Goal: Transaction & Acquisition: Purchase product/service

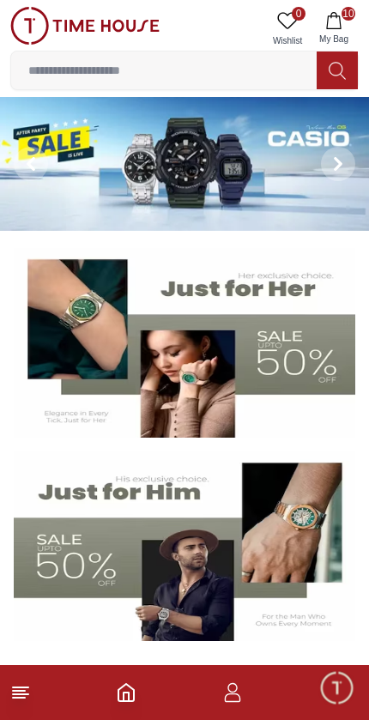
click at [350, 24] on button "10 My Bag" at bounding box center [334, 29] width 50 height 44
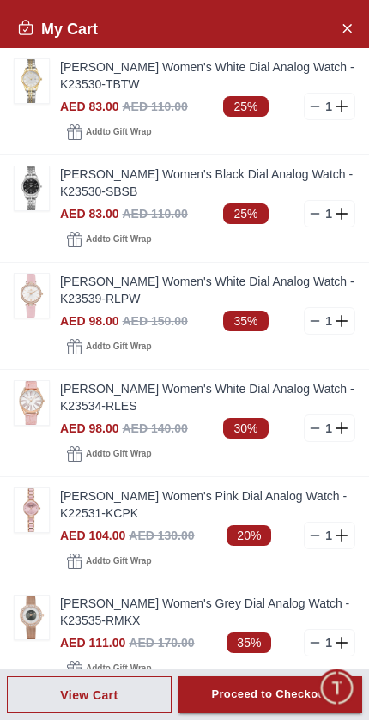
click at [33, 88] on img at bounding box center [32, 81] width 34 height 44
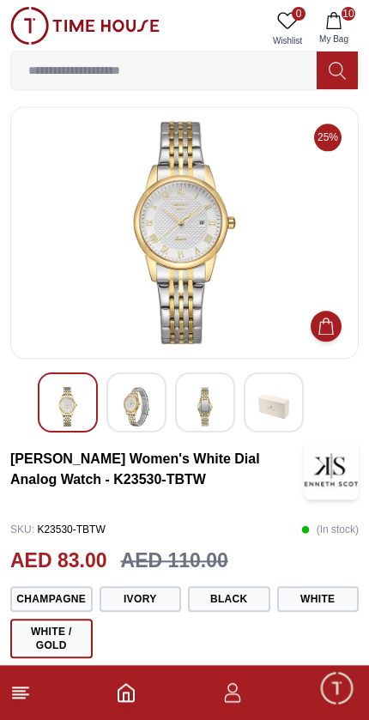
scroll to position [4, 0]
click at [136, 410] on img at bounding box center [136, 406] width 31 height 39
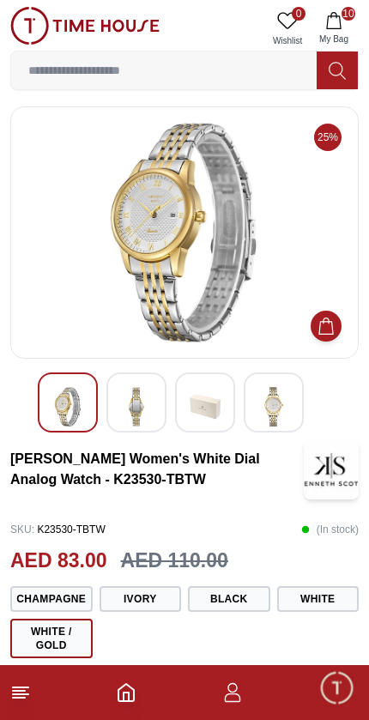
click at [217, 404] on img at bounding box center [205, 406] width 31 height 39
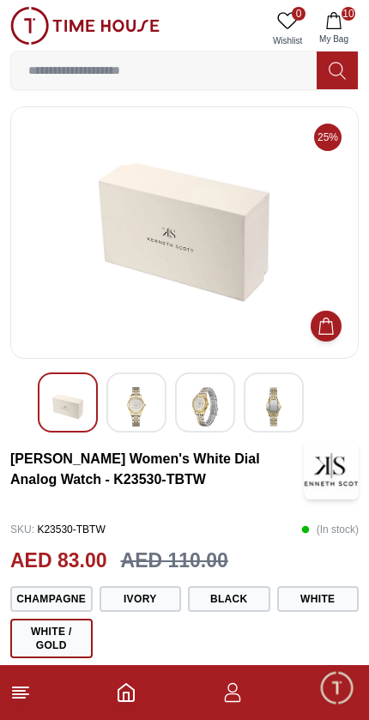
click at [280, 404] on img at bounding box center [273, 406] width 31 height 39
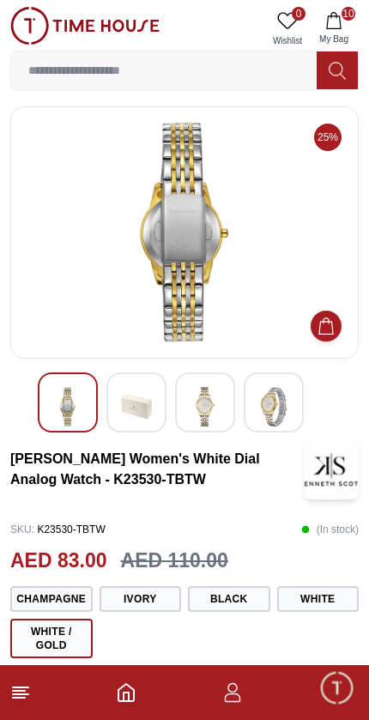
click at [74, 398] on img at bounding box center [67, 406] width 31 height 39
click at [158, 604] on button "Ivory" at bounding box center [141, 599] width 82 height 26
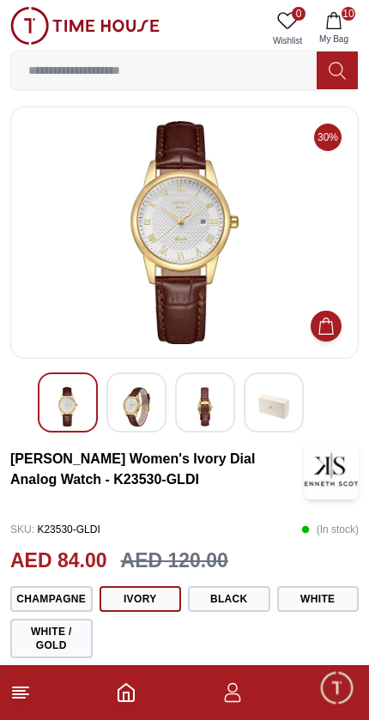
click at [36, 594] on button "Champagne" at bounding box center [51, 599] width 82 height 26
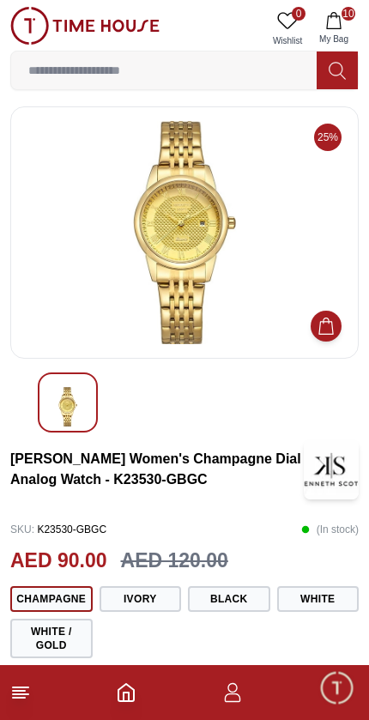
click at [253, 599] on button "Black" at bounding box center [229, 599] width 82 height 26
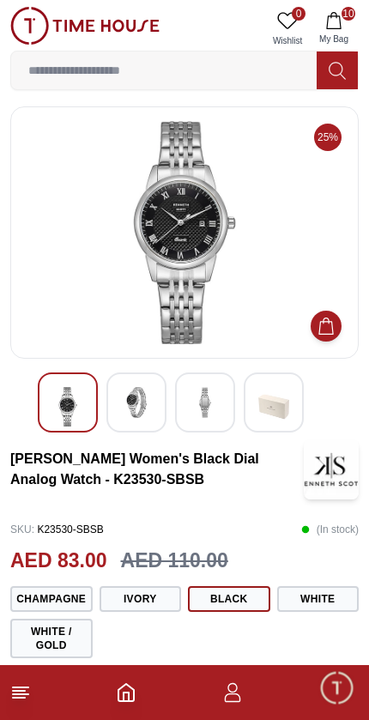
click at [319, 599] on button "White" at bounding box center [318, 599] width 82 height 26
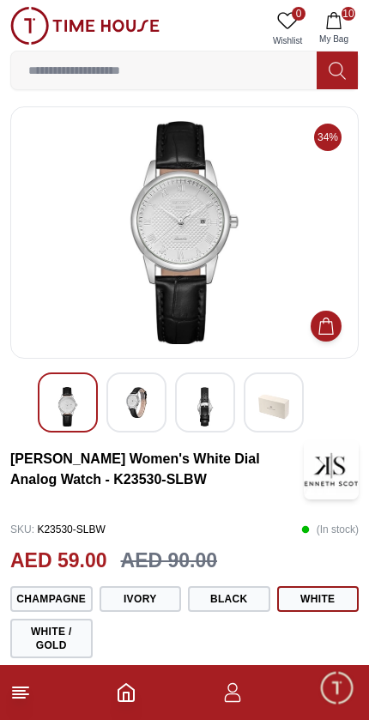
click at [46, 634] on button "White / Gold" at bounding box center [51, 638] width 82 height 39
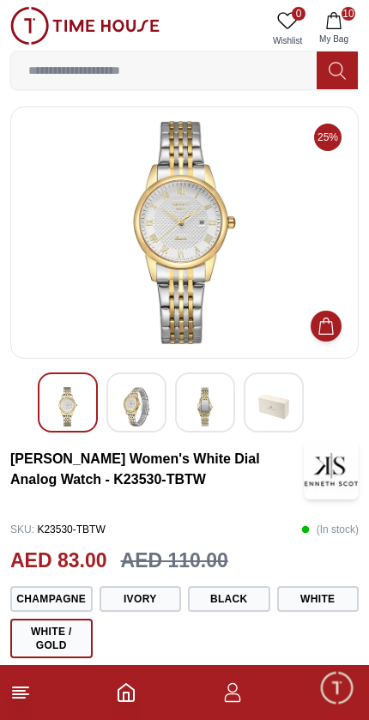
click at [347, 30] on button "10 My Bag" at bounding box center [334, 29] width 50 height 44
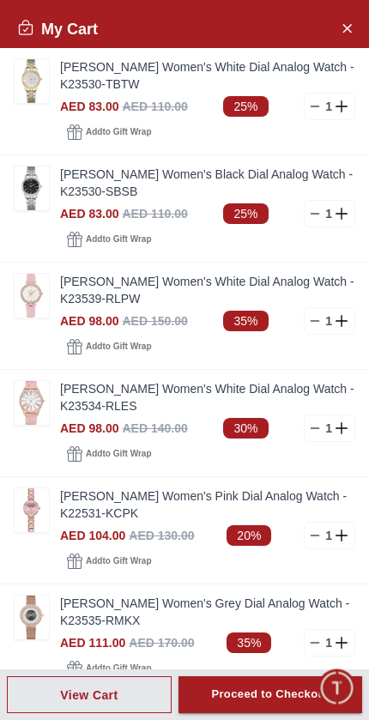
click at [185, 408] on link "[PERSON_NAME] Women's White Dial Analog Watch - K23534-RLES" at bounding box center [207, 397] width 295 height 34
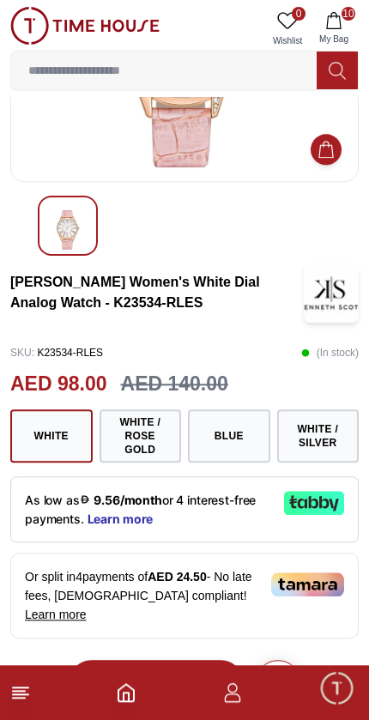
scroll to position [184, 0]
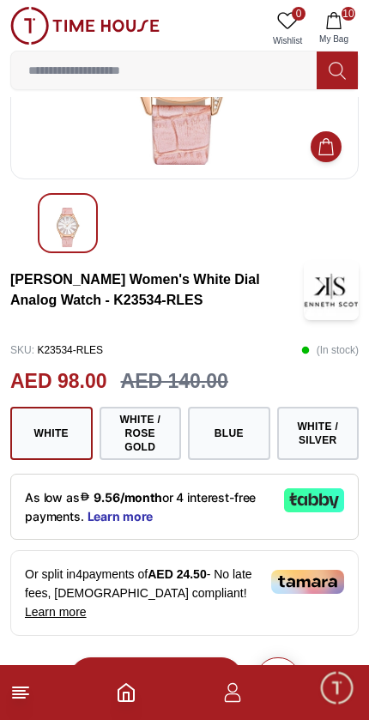
click at [143, 437] on button "White / Rose Gold" at bounding box center [141, 433] width 82 height 53
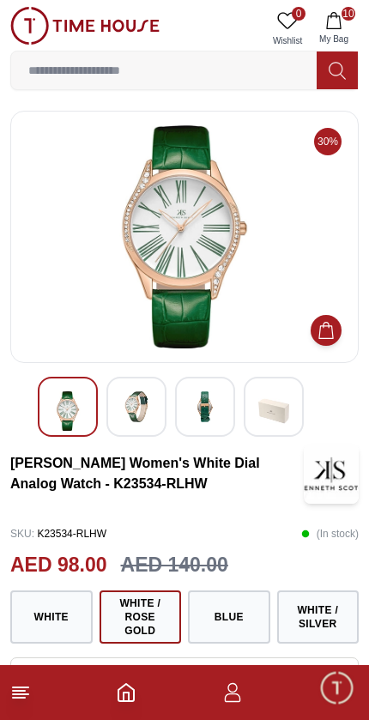
click at [134, 406] on img at bounding box center [136, 406] width 31 height 31
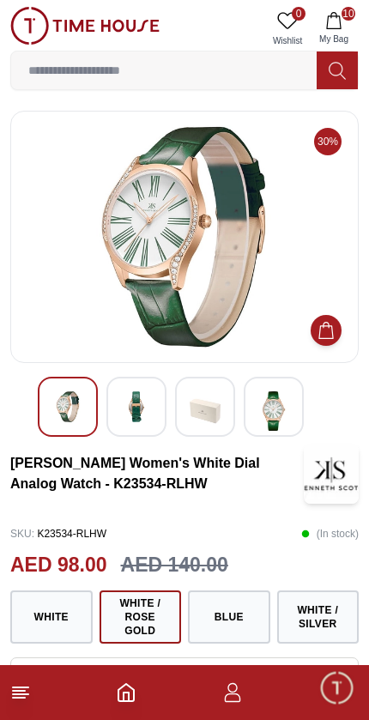
click at [220, 410] on img at bounding box center [205, 410] width 31 height 39
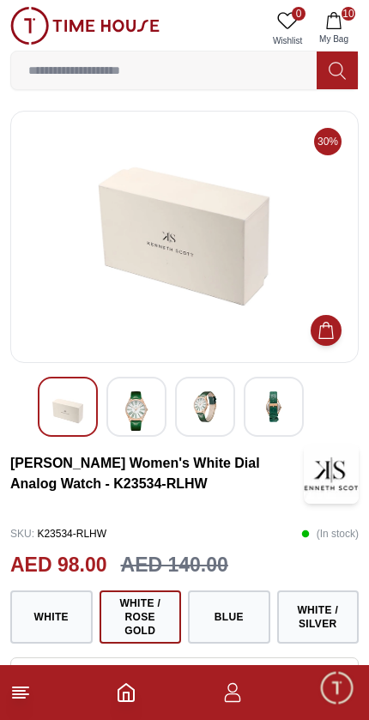
click at [280, 412] on img at bounding box center [273, 406] width 31 height 31
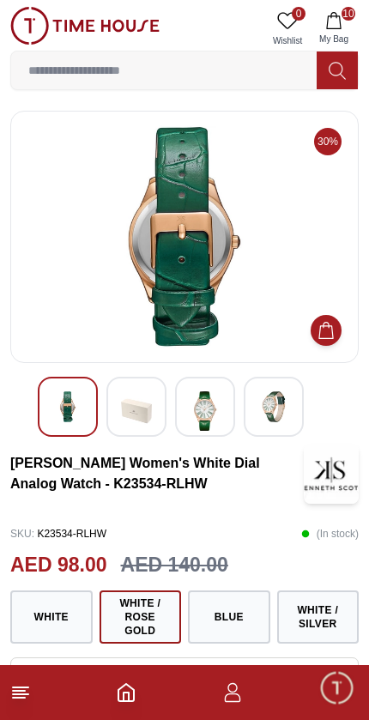
click at [357, 27] on button "10 My Bag" at bounding box center [334, 29] width 50 height 44
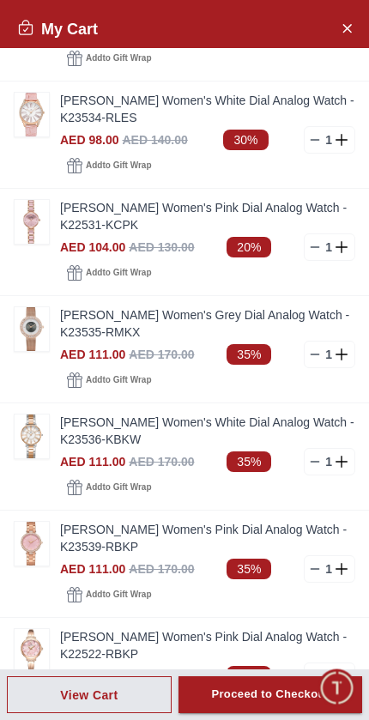
scroll to position [300, 0]
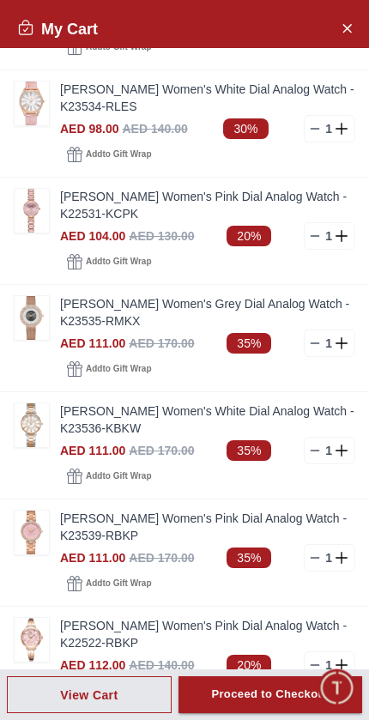
click at [29, 321] on img at bounding box center [32, 318] width 34 height 44
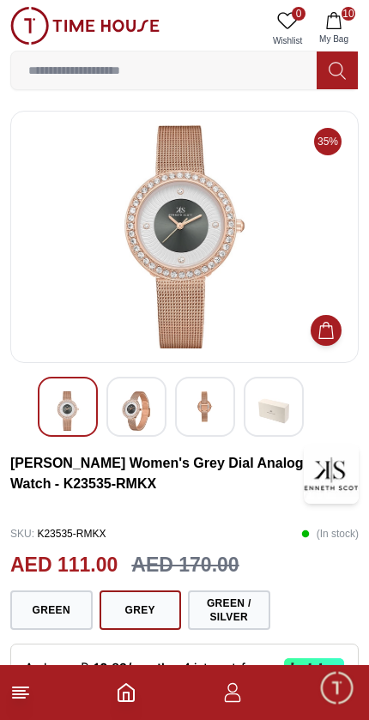
click at [141, 399] on img at bounding box center [136, 410] width 31 height 39
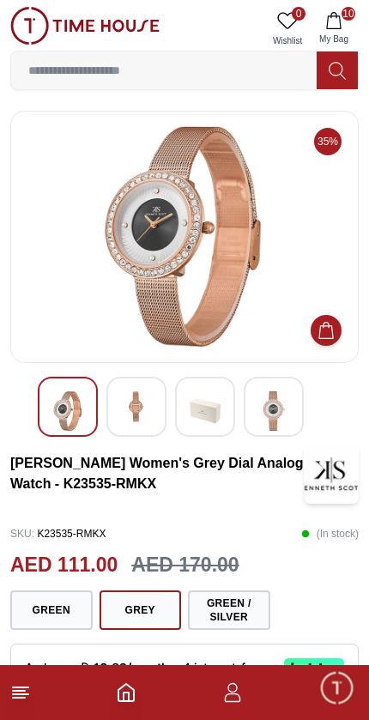
click at [219, 411] on img at bounding box center [205, 410] width 31 height 39
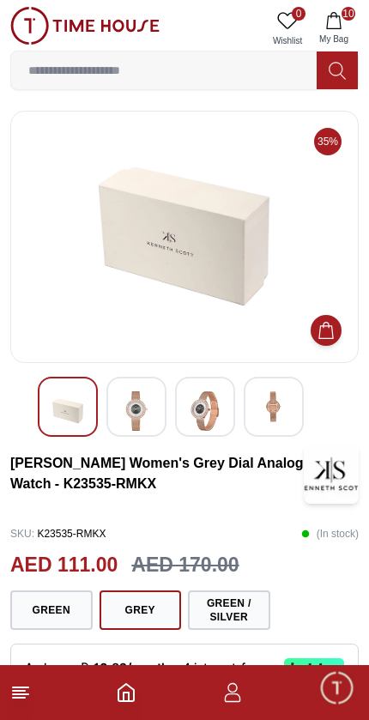
click at [59, 400] on img at bounding box center [67, 410] width 31 height 39
click at [127, 416] on img at bounding box center [136, 410] width 31 height 39
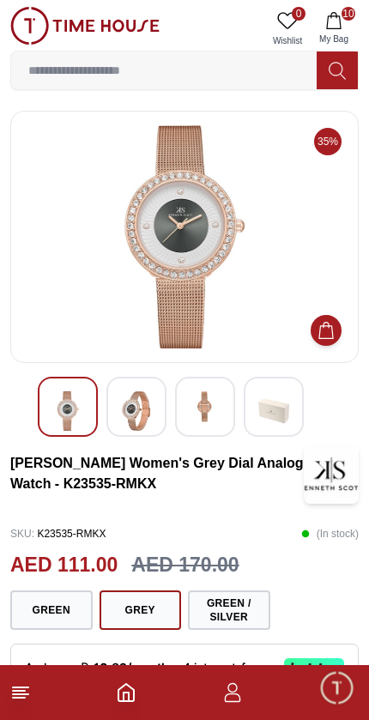
click at [349, 16] on span "10" at bounding box center [349, 14] width 14 height 14
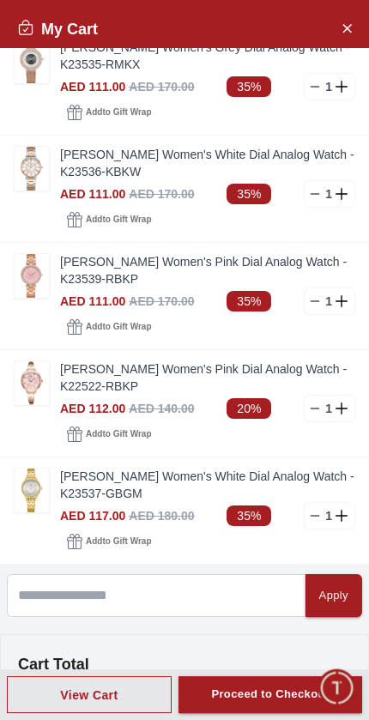
scroll to position [546, 0]
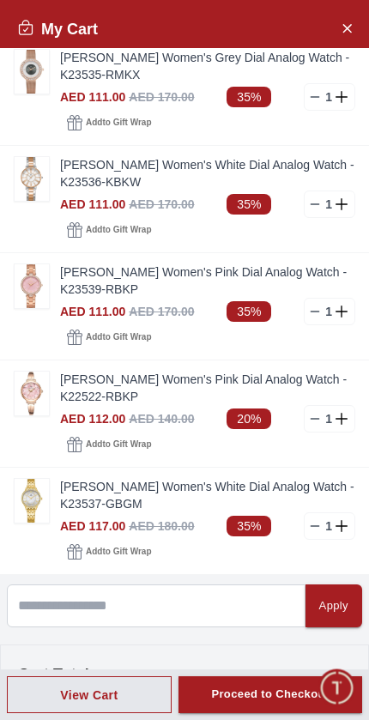
click at [34, 389] on img at bounding box center [32, 394] width 34 height 44
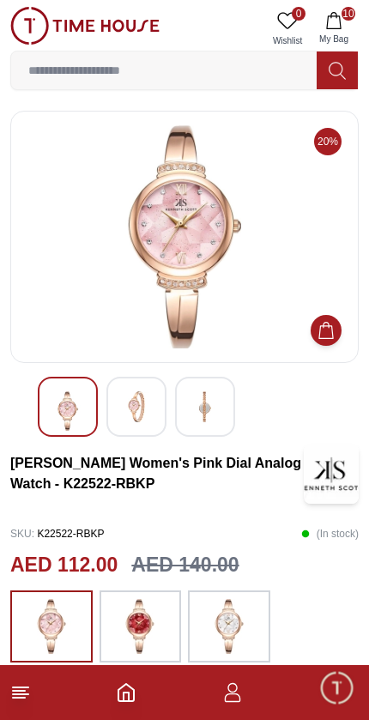
click at [137, 409] on img at bounding box center [136, 406] width 31 height 31
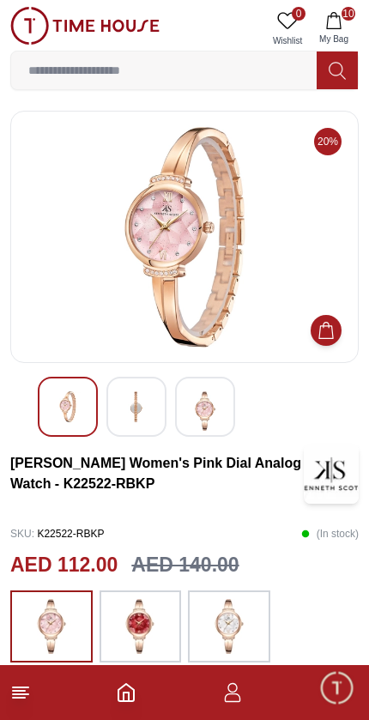
click at [145, 620] on img at bounding box center [139, 626] width 43 height 55
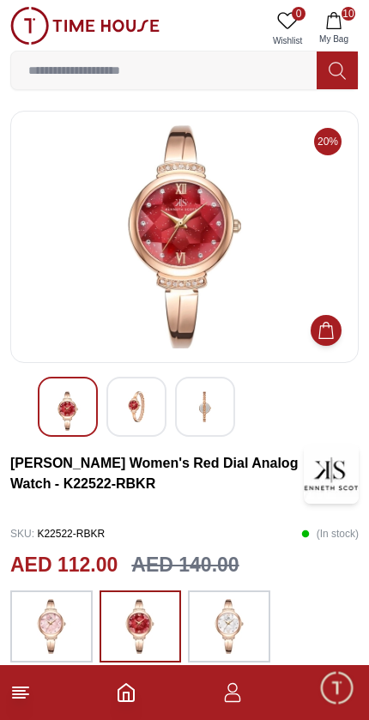
click at [243, 608] on img at bounding box center [229, 626] width 43 height 55
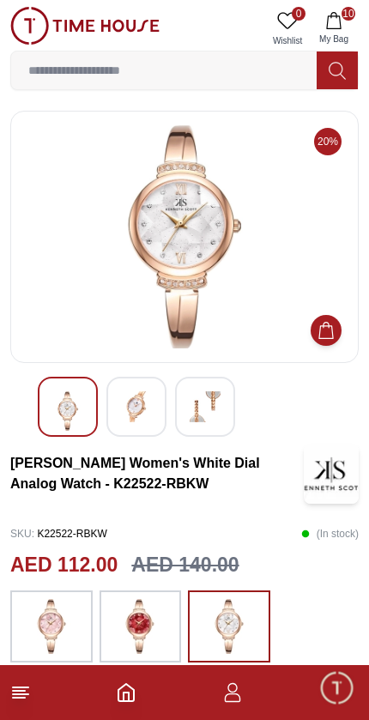
click at [35, 619] on img at bounding box center [51, 626] width 43 height 55
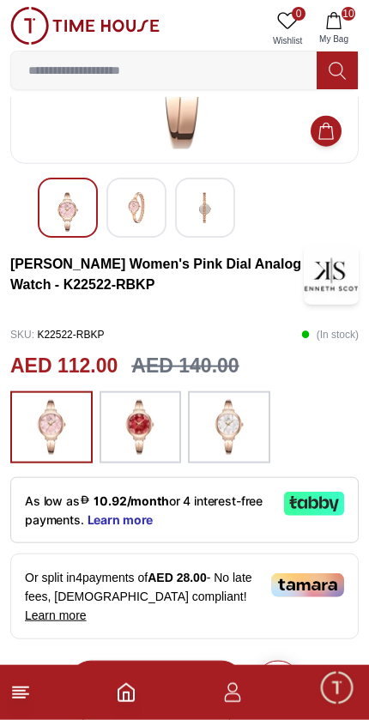
scroll to position [200, 0]
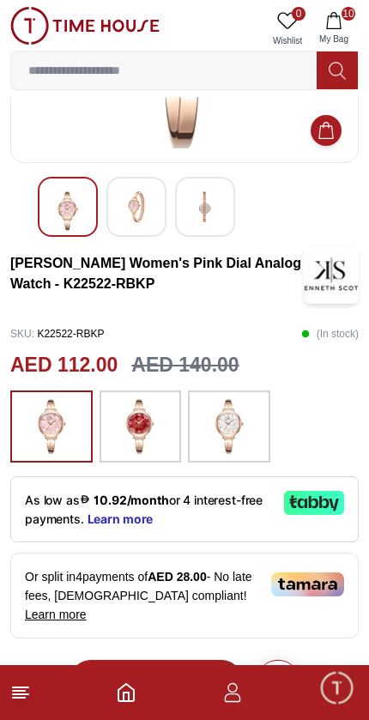
click at [137, 527] on div "As low as 10.92/month or 4 interest-free payments. Learn more" at bounding box center [184, 509] width 349 height 66
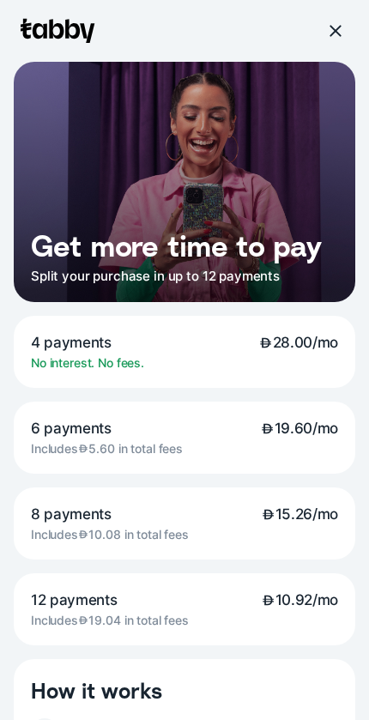
scroll to position [0, 0]
click at [340, 30] on div at bounding box center [334, 30] width 15 height 15
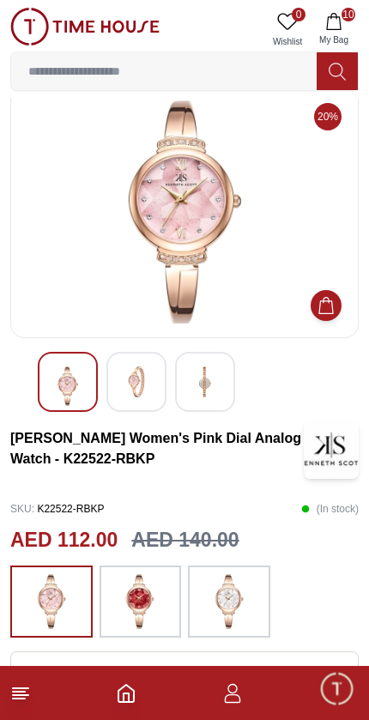
click at [349, 18] on span "10" at bounding box center [349, 14] width 14 height 14
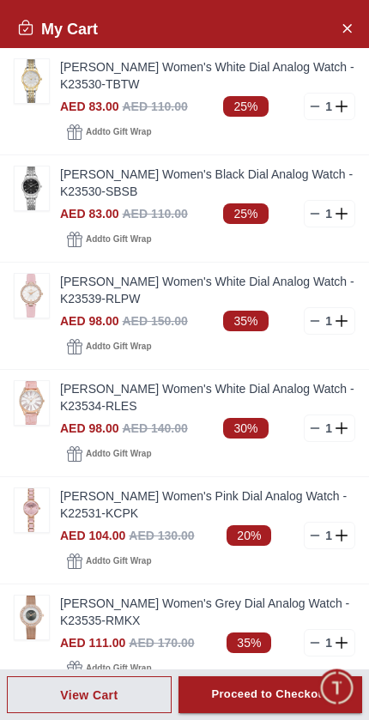
click at [150, 513] on link "[PERSON_NAME] Women's Pink Dial Analog Watch - K22531-KCPK" at bounding box center [207, 505] width 295 height 34
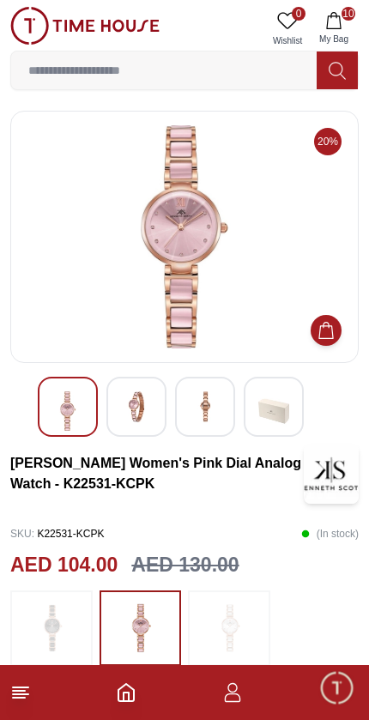
click at [149, 397] on img at bounding box center [136, 406] width 31 height 31
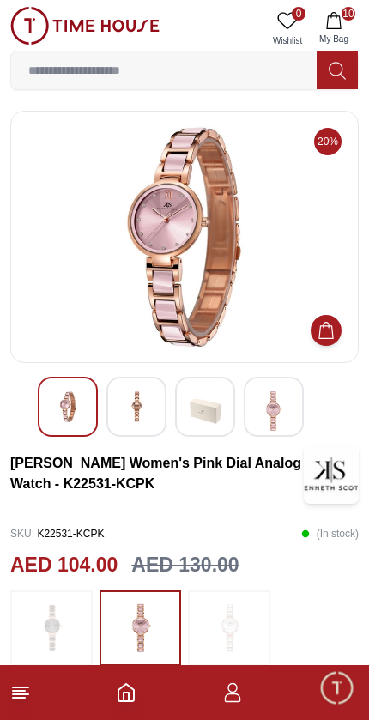
click at [209, 413] on img at bounding box center [205, 410] width 31 height 39
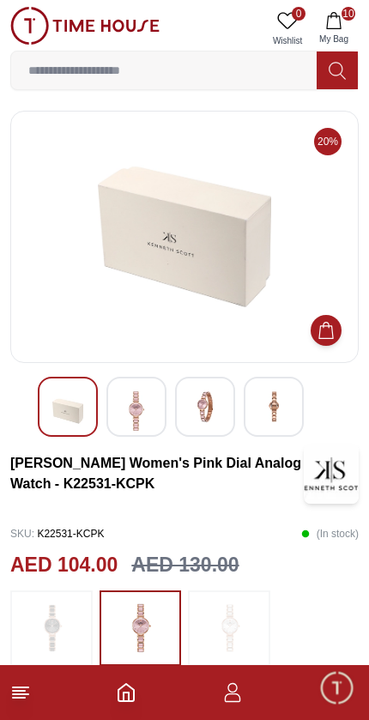
click at [271, 419] on img at bounding box center [273, 406] width 31 height 31
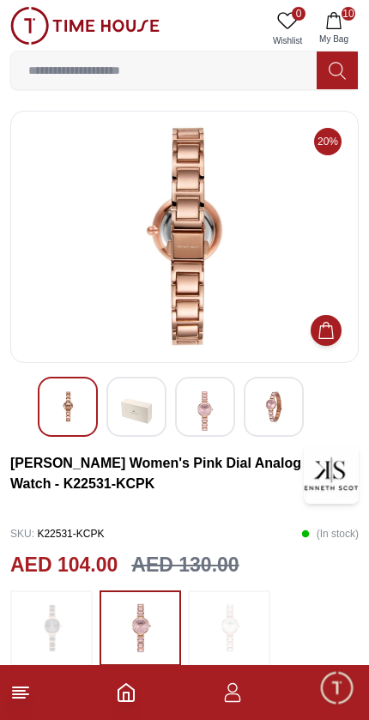
click at [217, 415] on img at bounding box center [205, 410] width 31 height 39
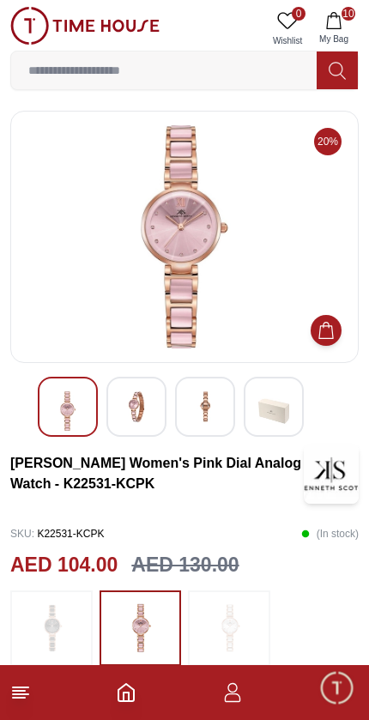
click at [80, 400] on img at bounding box center [67, 410] width 31 height 39
click at [356, 19] on button "10 My Bag" at bounding box center [334, 29] width 50 height 44
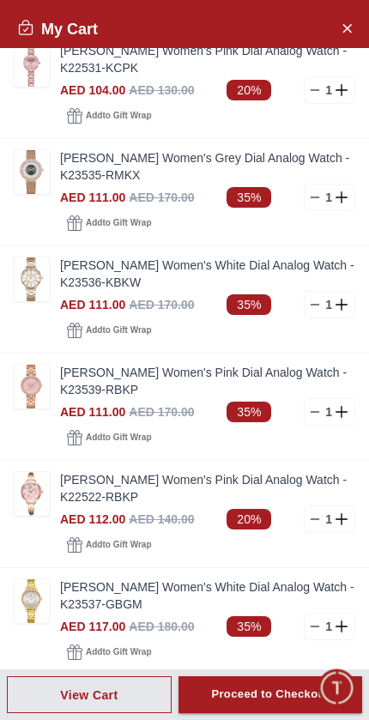
scroll to position [446, 0]
click at [33, 394] on img at bounding box center [32, 387] width 34 height 44
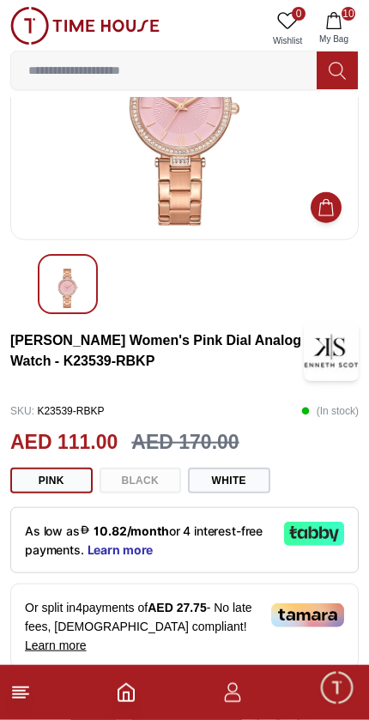
scroll to position [124, 0]
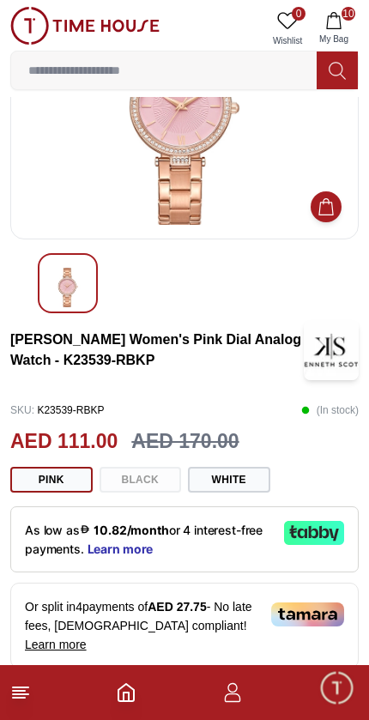
click at [235, 476] on button "White" at bounding box center [229, 480] width 82 height 26
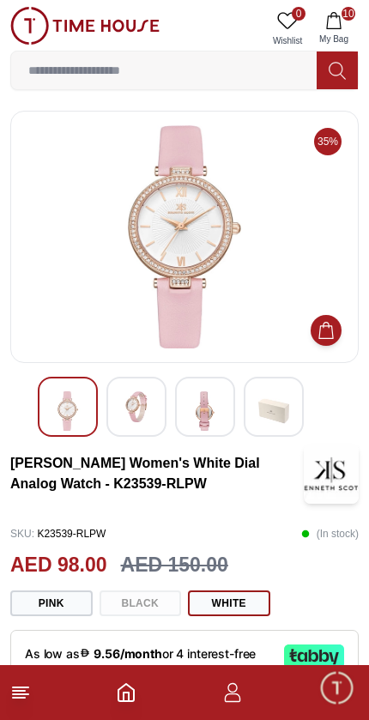
click at [350, 20] on span "10" at bounding box center [349, 14] width 14 height 14
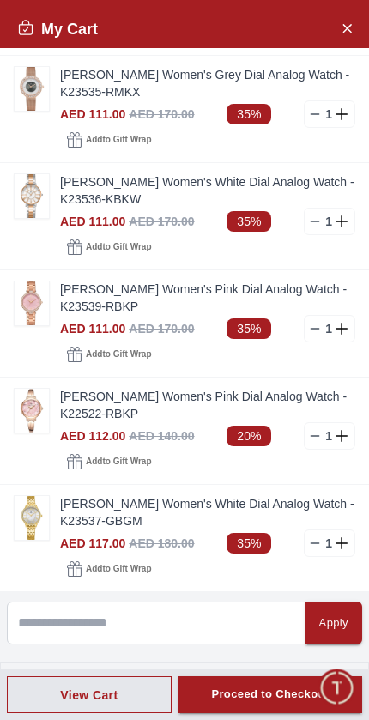
scroll to position [531, 0]
